Goal: Task Accomplishment & Management: Manage account settings

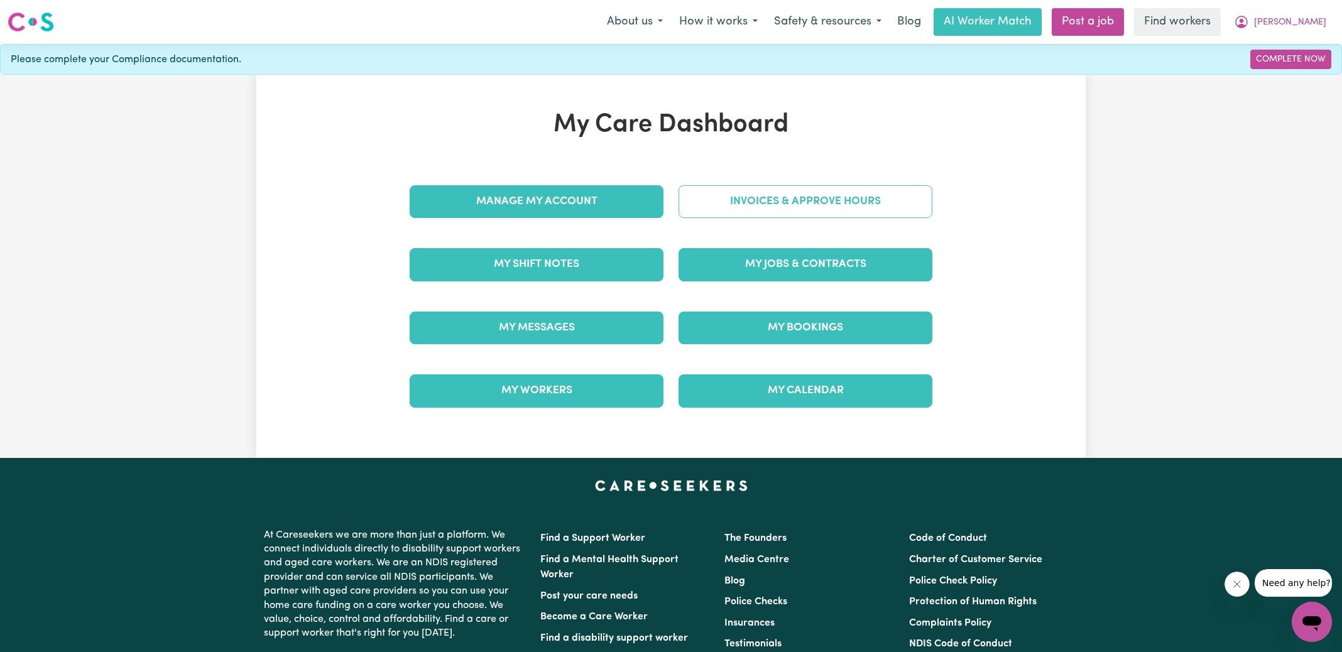
click at [759, 209] on link "Invoices & Approve Hours" at bounding box center [805, 201] width 254 height 33
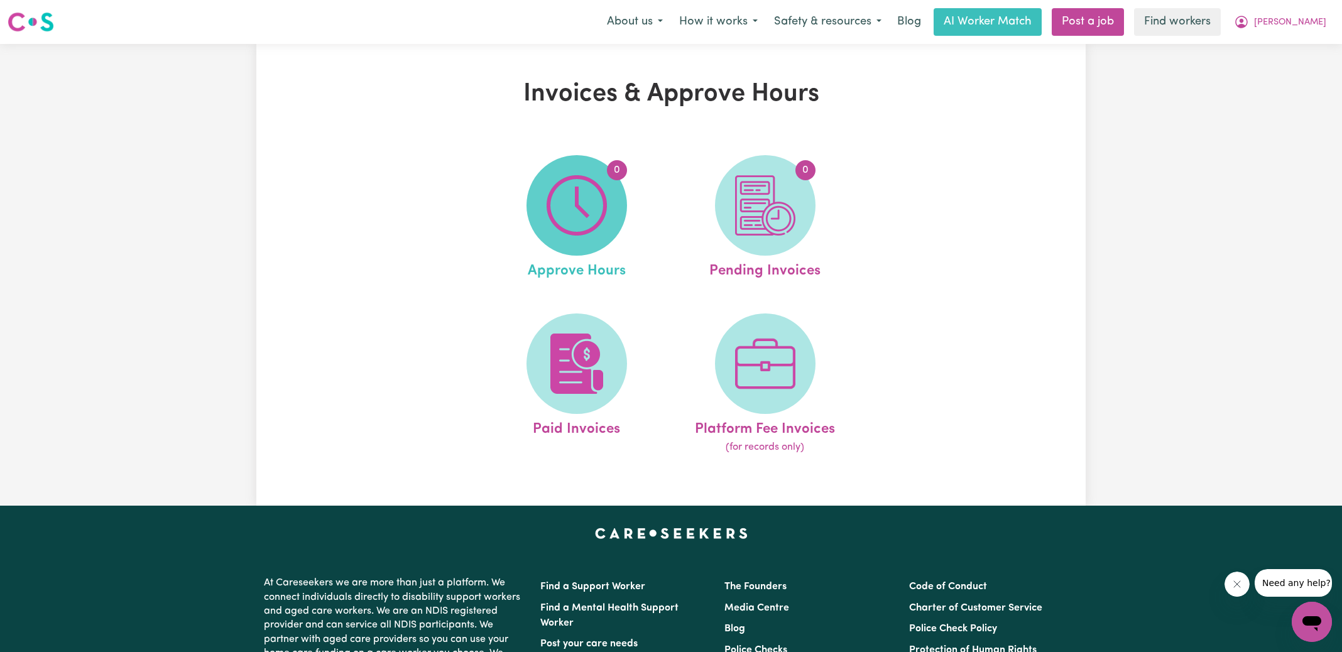
click at [543, 214] on span "0" at bounding box center [576, 205] width 101 height 101
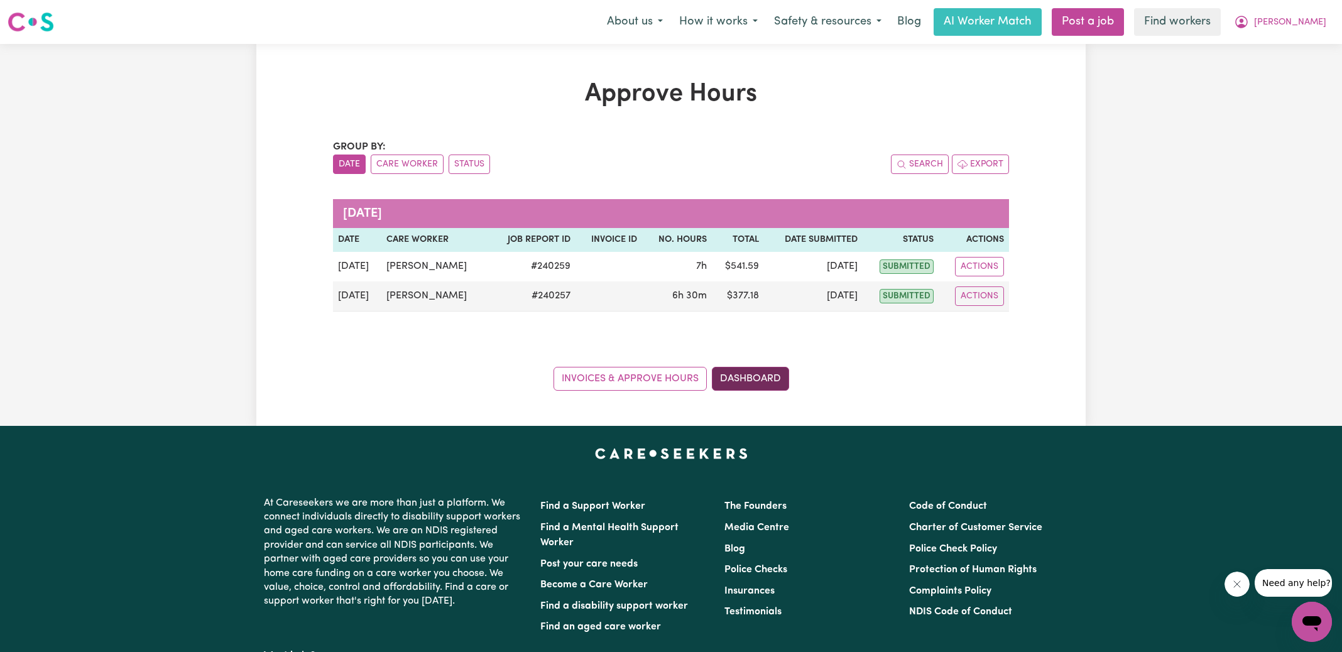
click at [753, 375] on link "Dashboard" at bounding box center [750, 379] width 77 height 24
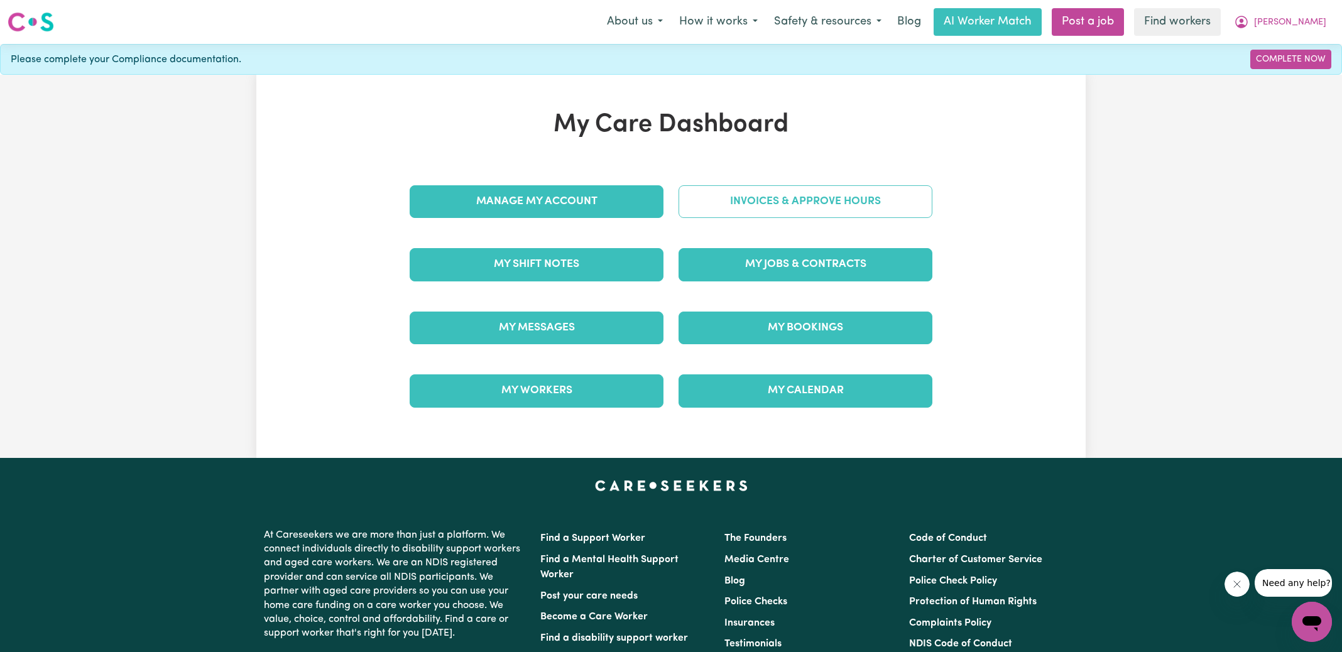
click at [755, 203] on link "Invoices & Approve Hours" at bounding box center [805, 201] width 254 height 33
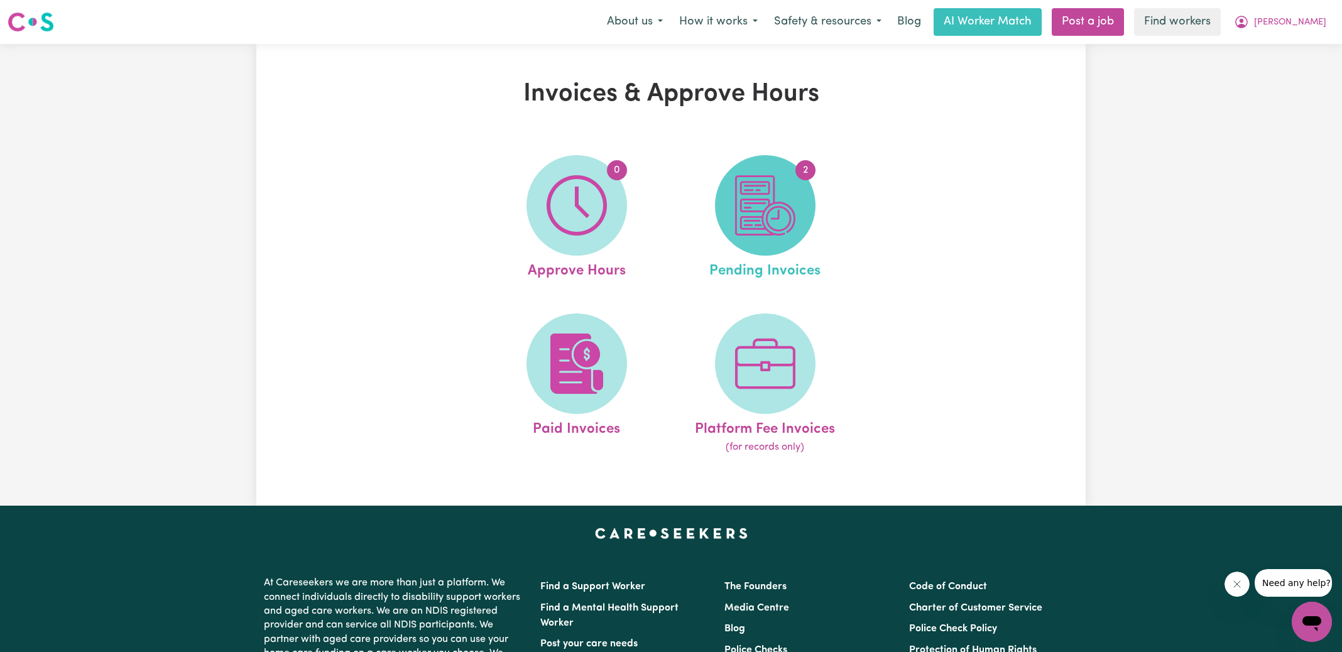
click at [749, 219] on img at bounding box center [765, 205] width 60 height 60
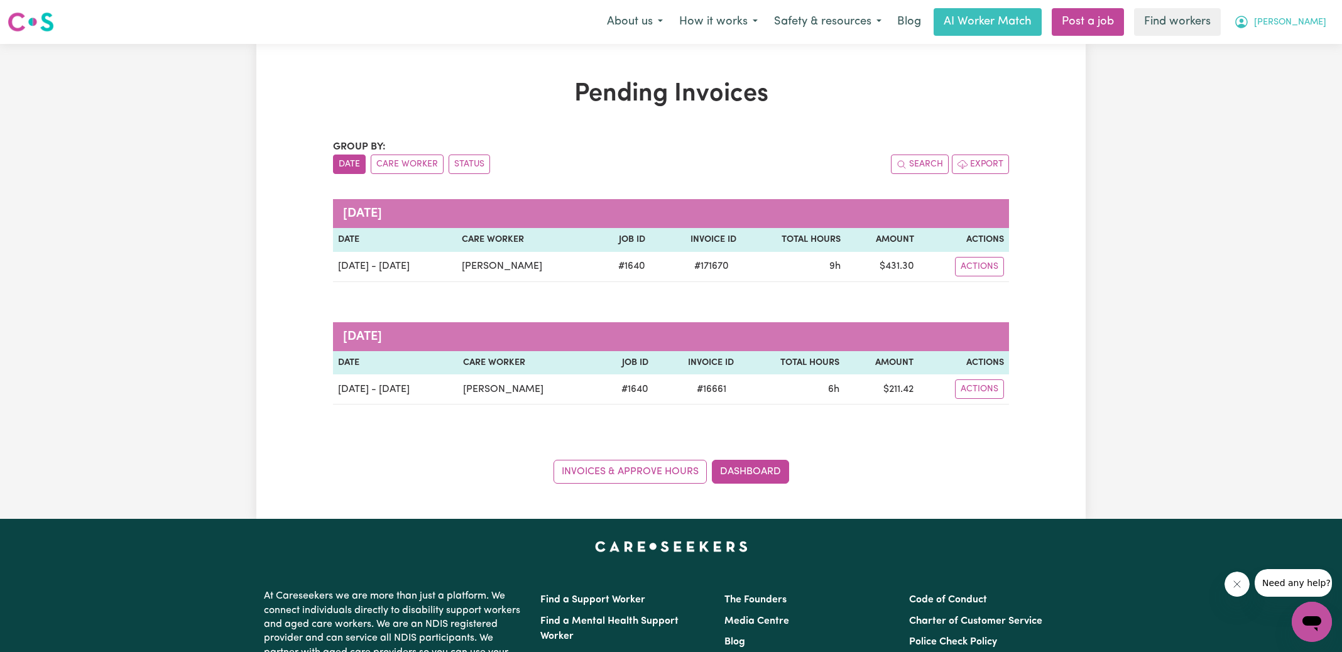
click at [1249, 21] on icon "My Account" at bounding box center [1241, 21] width 15 height 15
click at [1283, 69] on link "Logout" at bounding box center [1283, 72] width 99 height 24
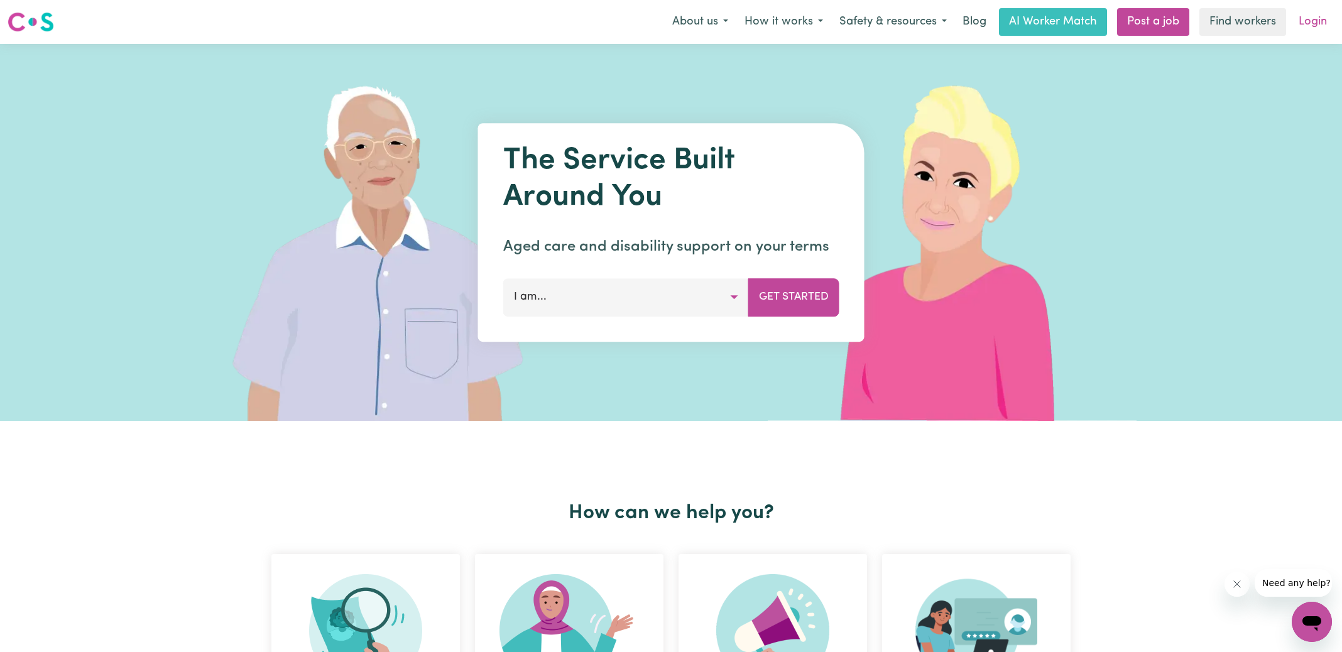
click at [1311, 23] on link "Login" at bounding box center [1312, 22] width 43 height 28
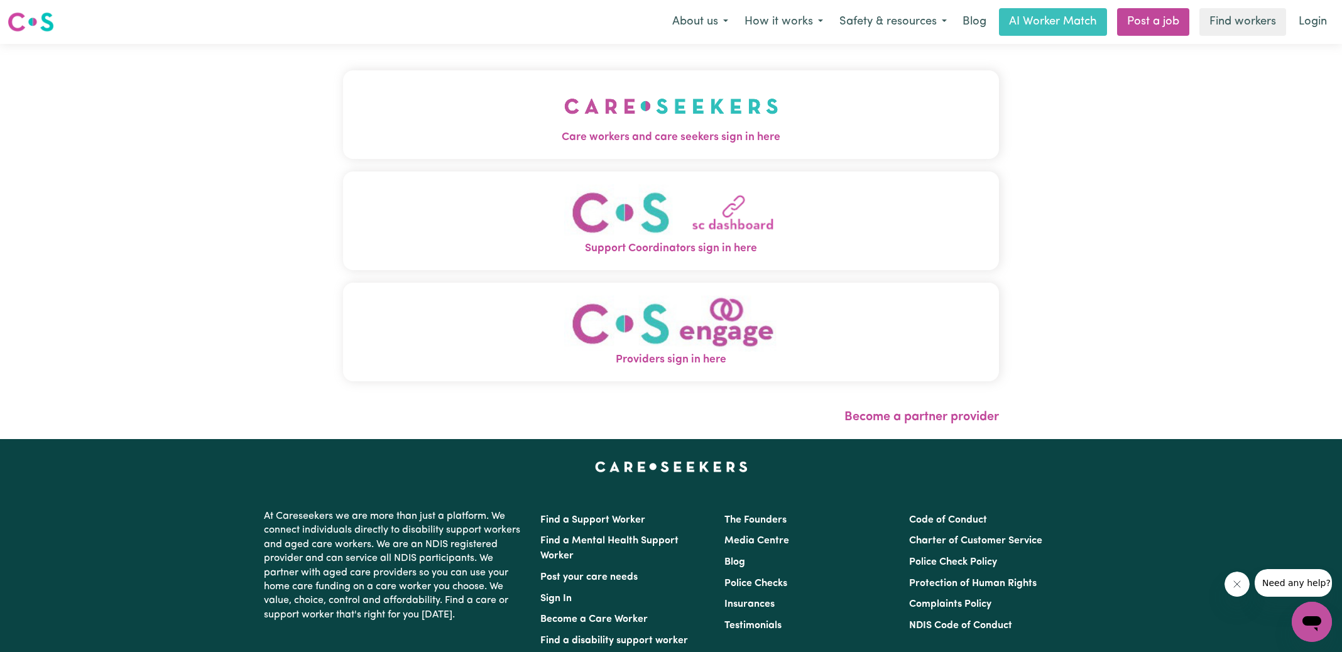
click at [462, 131] on span "Care workers and care seekers sign in here" at bounding box center [671, 137] width 656 height 16
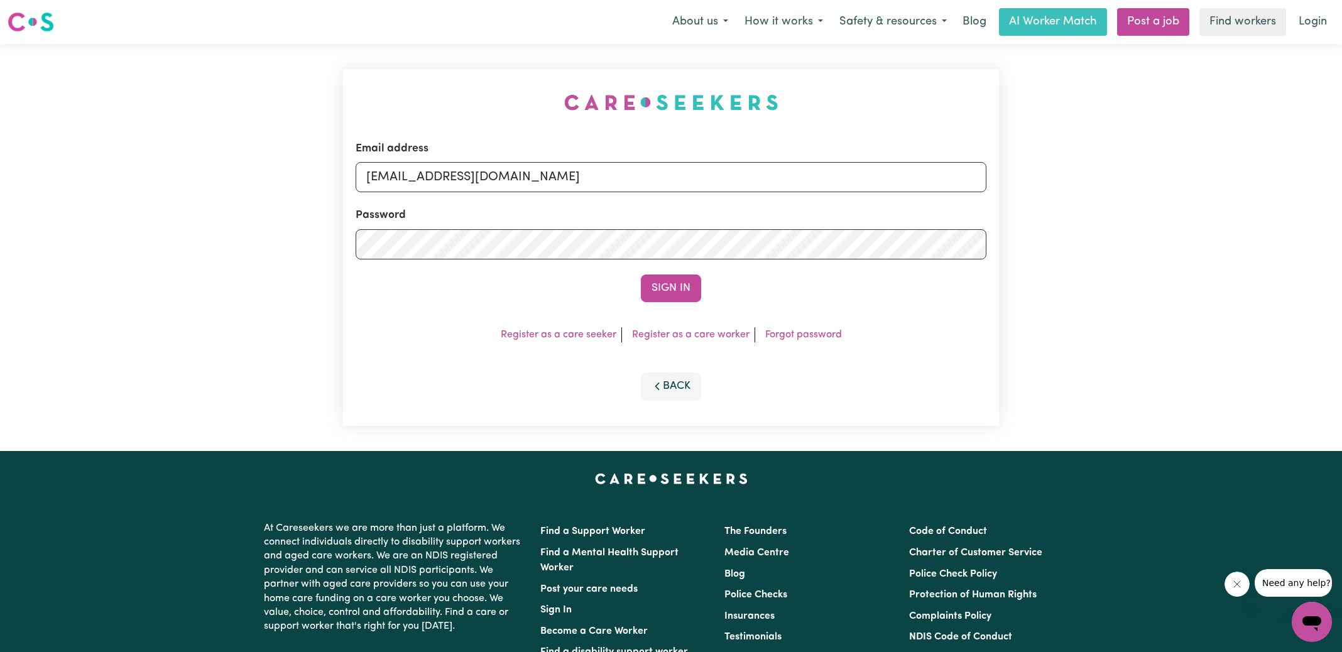
drag, startPoint x: 163, startPoint y: 129, endPoint x: 210, endPoint y: 131, distance: 46.5
click at [163, 129] on div "Email address [EMAIL_ADDRESS][DOMAIN_NAME] Password Sign In Register as a care …" at bounding box center [671, 247] width 1342 height 407
drag, startPoint x: 432, startPoint y: 177, endPoint x: 1171, endPoint y: 254, distance: 742.8
click at [1171, 254] on div "Email address [EMAIL_ADDRESS][DOMAIN_NAME] Password Sign In Register as a care …" at bounding box center [671, 247] width 1342 height 407
type input "[EMAIL_ADDRESS][DOMAIN_NAME]"
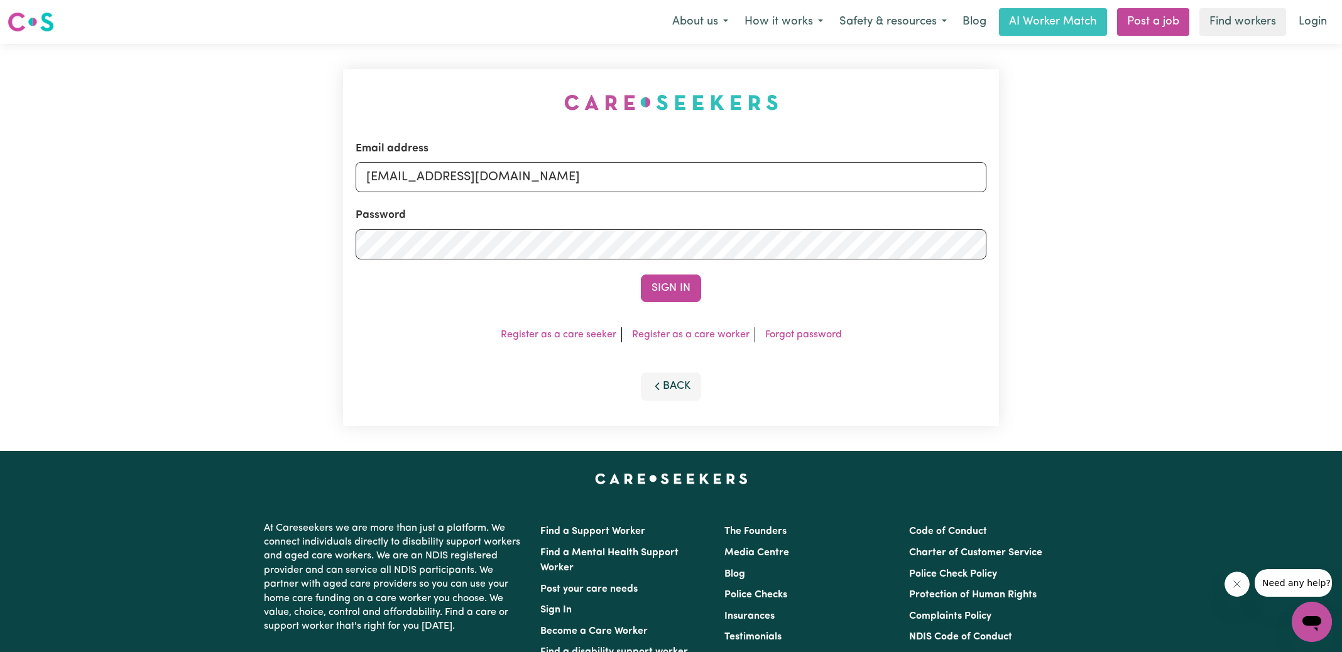
click at [641, 275] on button "Sign In" at bounding box center [671, 289] width 60 height 28
